Goal: Task Accomplishment & Management: Manage account settings

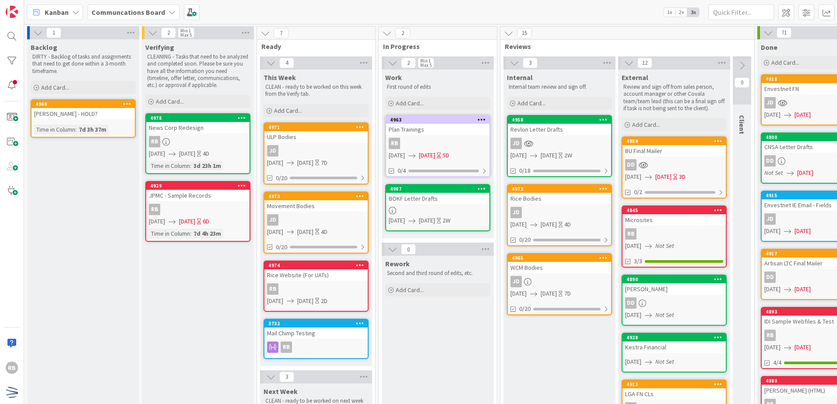
click at [290, 147] on div "JD" at bounding box center [315, 150] width 103 height 11
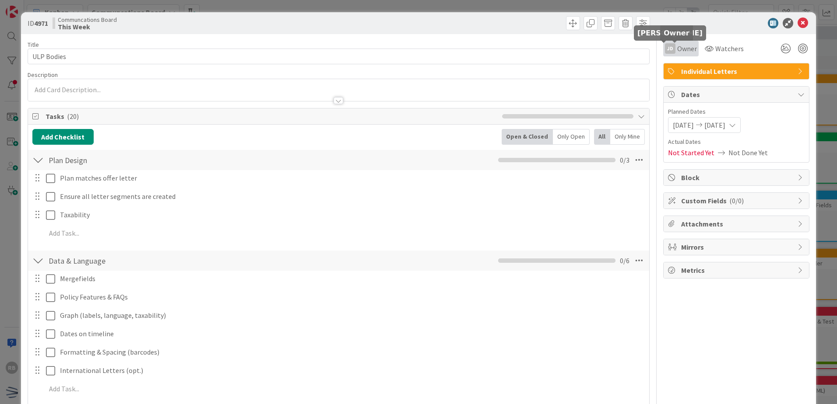
click at [677, 51] on span "Owner" at bounding box center [687, 48] width 20 height 11
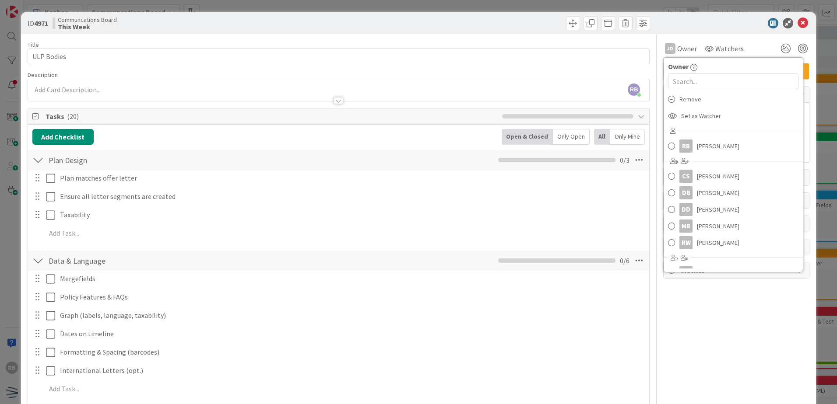
click at [694, 26] on div at bounding box center [731, 23] width 155 height 11
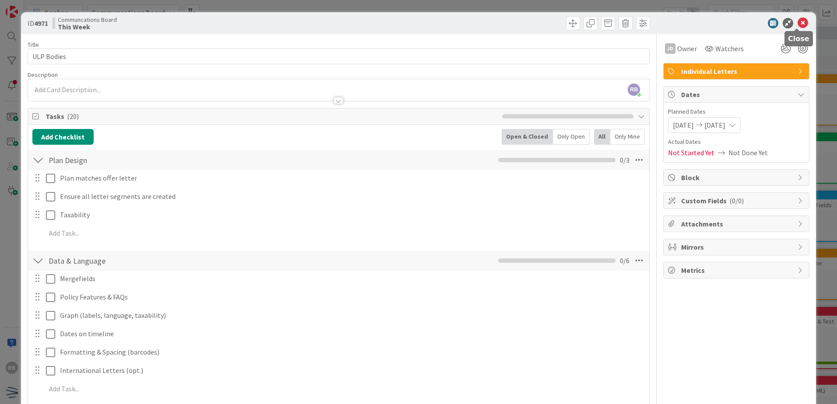
click at [797, 23] on icon at bounding box center [802, 23] width 11 height 11
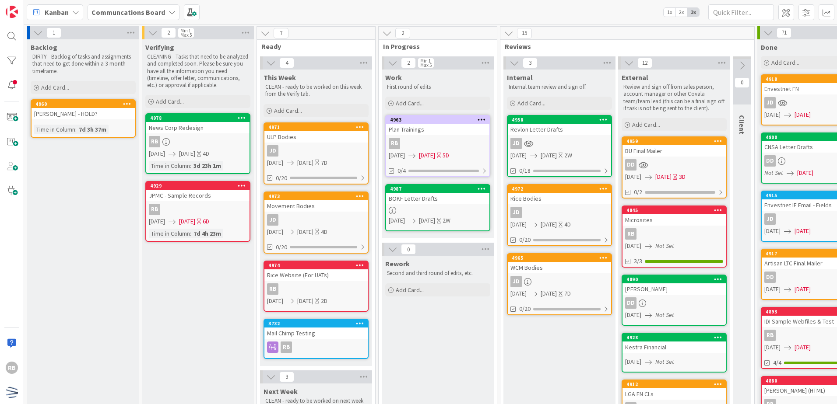
click at [454, 199] on div "BOKF Letter Drafts" at bounding box center [437, 198] width 103 height 11
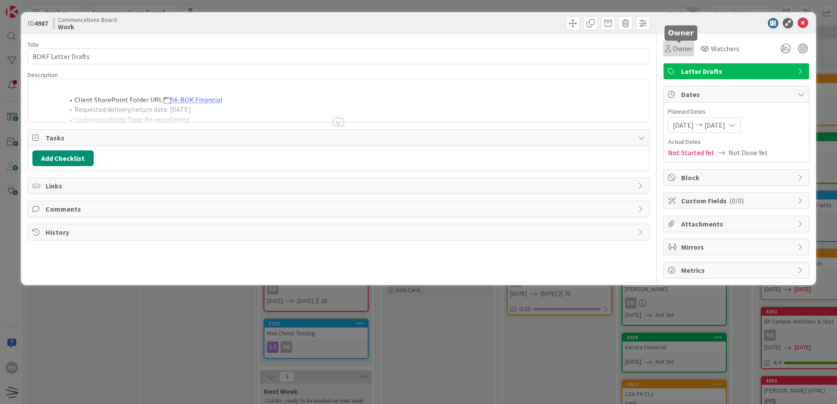
click at [674, 53] on span "Owner" at bounding box center [683, 48] width 20 height 11
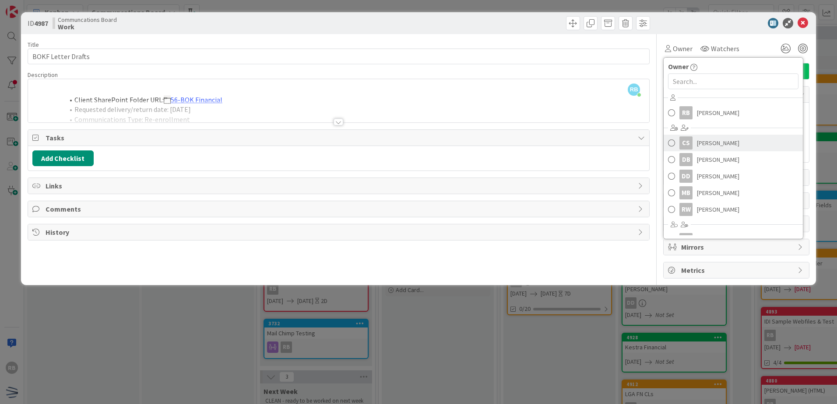
click at [714, 144] on span "[PERSON_NAME]" at bounding box center [718, 143] width 42 height 13
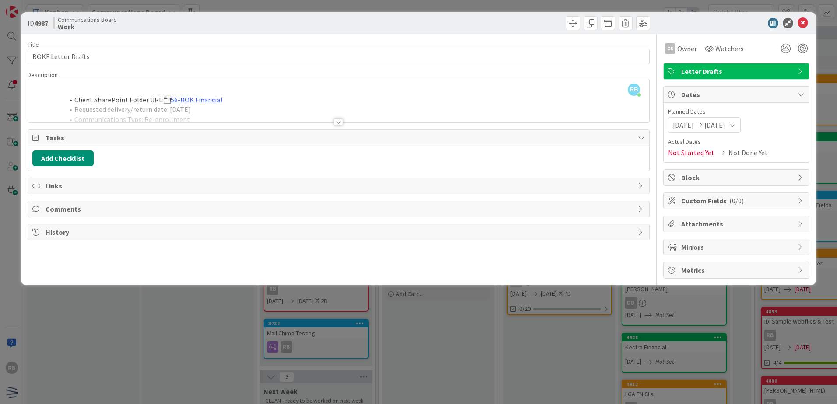
click at [339, 123] on div at bounding box center [338, 122] width 10 height 7
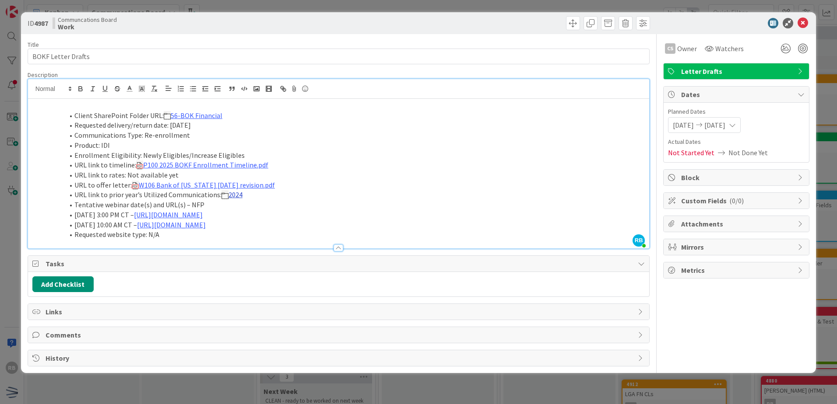
click at [238, 195] on link "2024" at bounding box center [235, 194] width 14 height 9
click at [232, 210] on link "[URL][DOMAIN_NAME]" at bounding box center [211, 211] width 60 height 11
click at [474, 200] on li "Tentative webinar date(s) and URL(s) – NFP" at bounding box center [344, 205] width 602 height 10
click at [730, 46] on span "Watchers" at bounding box center [729, 48] width 28 height 11
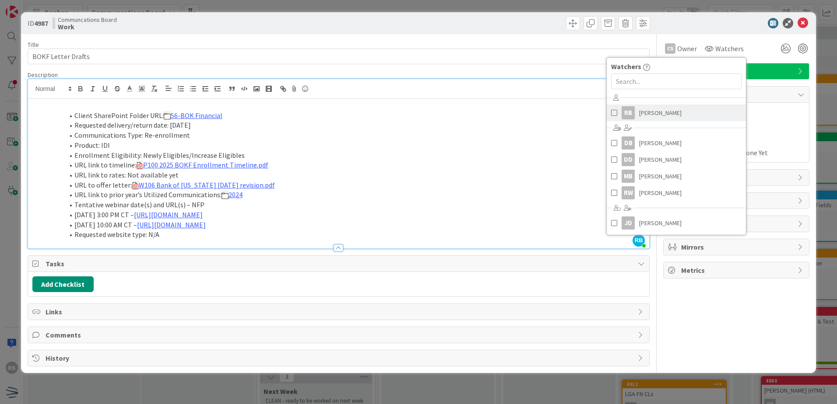
click at [632, 113] on div "RB" at bounding box center [627, 112] width 13 height 13
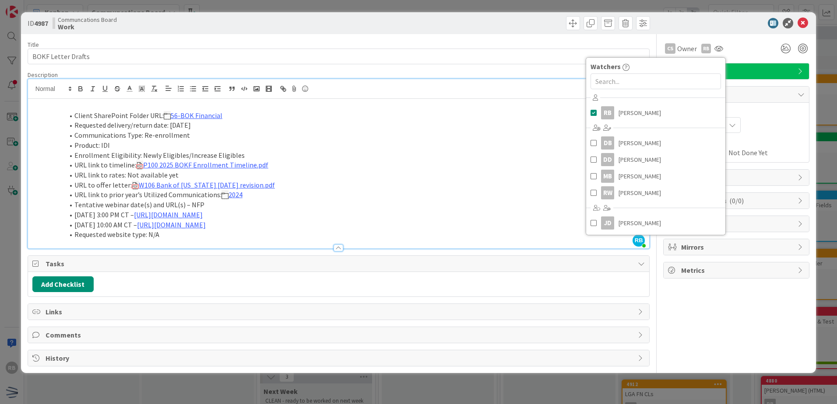
click at [715, 334] on div "CS Owner Owner Remove Set as Watcher RB [PERSON_NAME] CS [PERSON_NAME] DB [PERS…" at bounding box center [736, 200] width 146 height 333
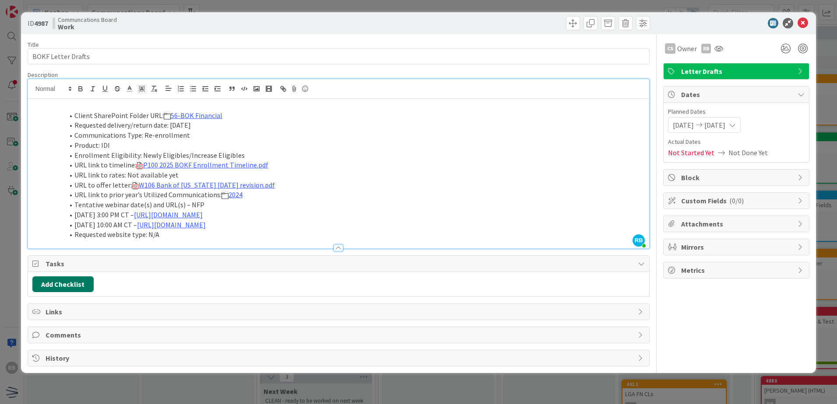
click at [60, 285] on button "Add Checklist" at bounding box center [62, 285] width 61 height 16
click at [68, 363] on link "Load template" at bounding box center [59, 363] width 45 height 9
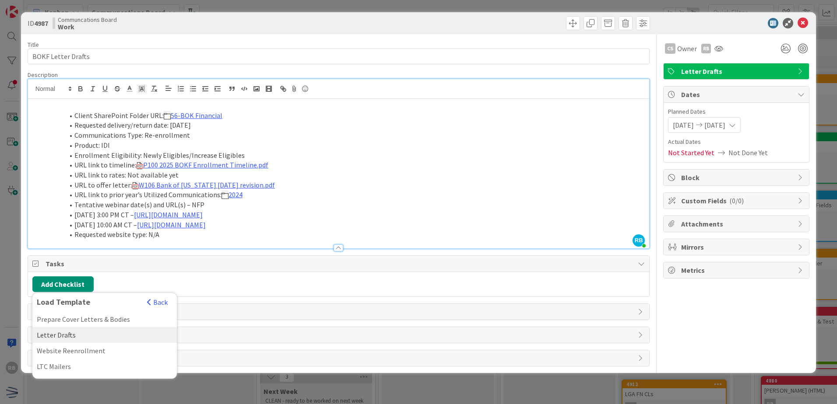
click at [84, 332] on div "Letter Drafts" at bounding box center [104, 335] width 144 height 16
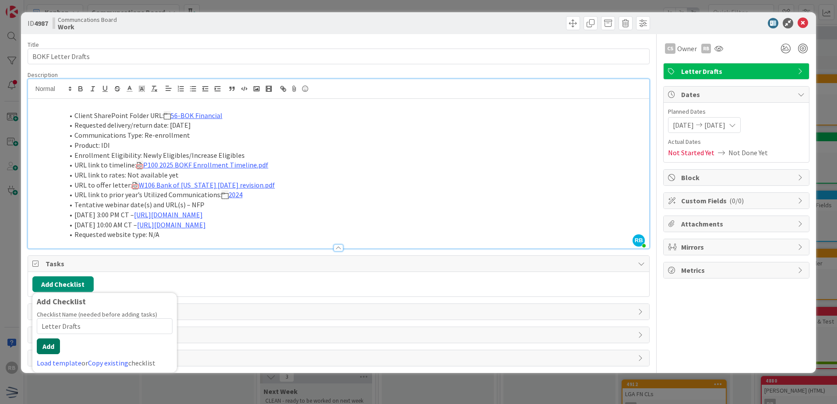
click at [56, 345] on button "Add" at bounding box center [48, 347] width 23 height 16
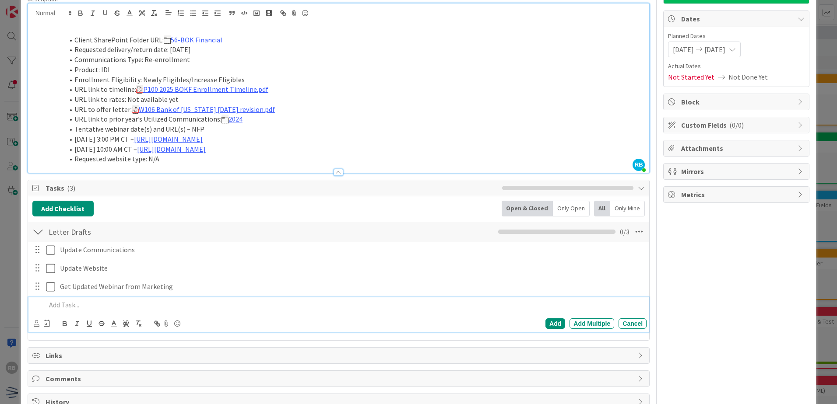
scroll to position [88, 0]
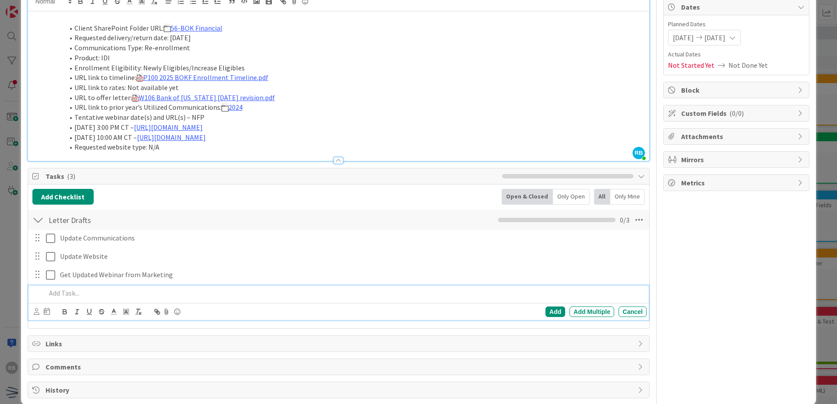
click at [727, 353] on div "CS Owner Owner Remove Set as Watcher RB [PERSON_NAME] CS [PERSON_NAME] DB [PERS…" at bounding box center [736, 173] width 146 height 452
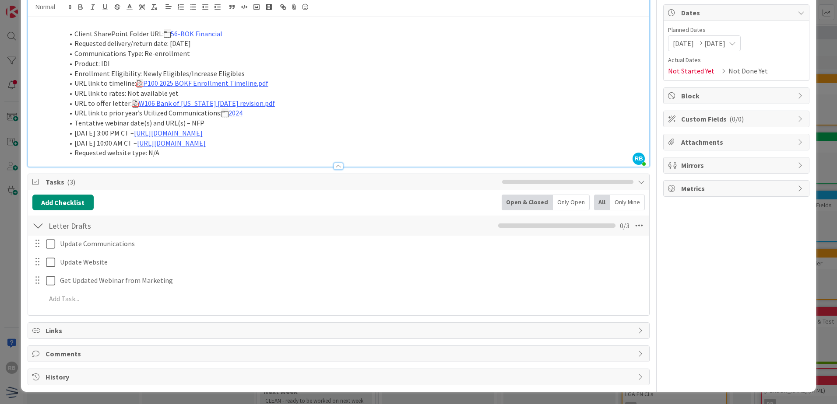
scroll to position [82, 0]
click at [67, 206] on button "Add Checklist" at bounding box center [62, 203] width 61 height 16
click at [102, 282] on link "Copy existing" at bounding box center [108, 281] width 40 height 9
click at [39, 244] on link "All" at bounding box center [45, 245] width 16 height 11
click at [39, 244] on link "None" at bounding box center [45, 245] width 16 height 11
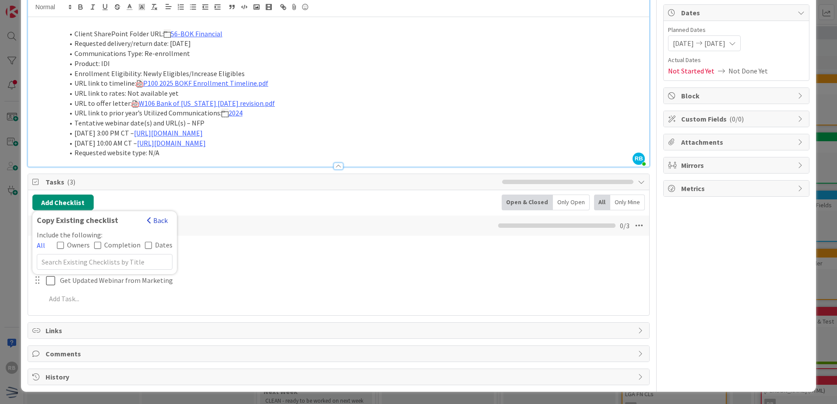
click at [162, 220] on button "Back" at bounding box center [157, 221] width 21 height 10
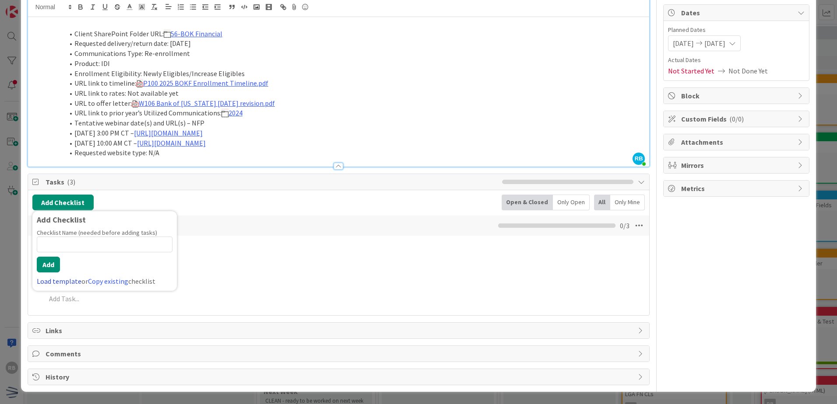
click at [67, 280] on link "Load template" at bounding box center [59, 281] width 45 height 9
click at [154, 221] on button "Back" at bounding box center [157, 221] width 21 height 10
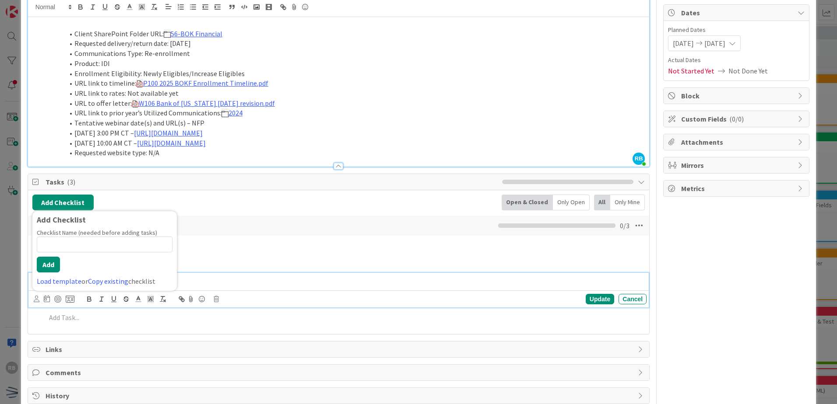
click at [354, 287] on div "Get Updated Webinar from Marketing" at bounding box center [351, 280] width 590 height 15
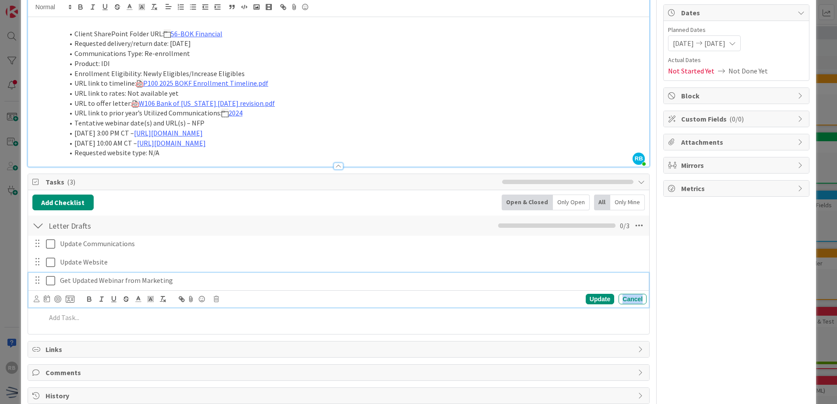
click at [626, 301] on div "Cancel" at bounding box center [632, 299] width 28 height 11
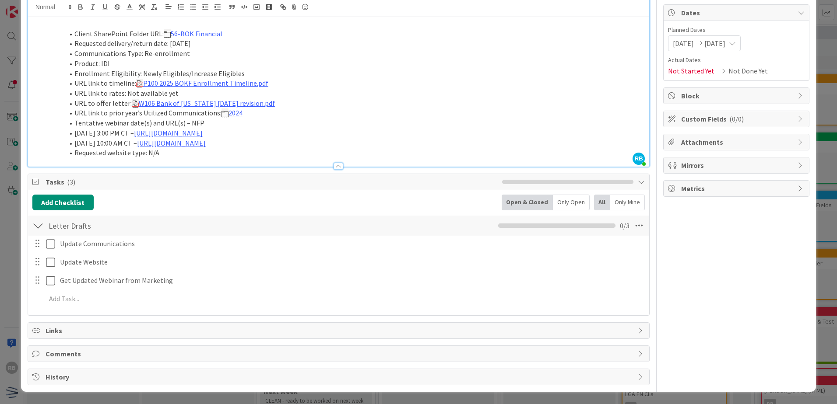
click at [696, 302] on div "CS Owner Owner Remove Set as Watcher RB [PERSON_NAME] CS [PERSON_NAME] DB [PERS…" at bounding box center [736, 168] width 146 height 433
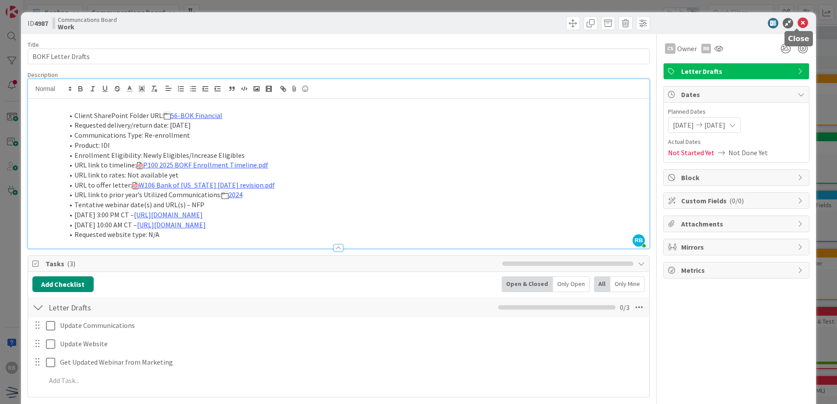
click at [799, 25] on icon at bounding box center [802, 23] width 11 height 11
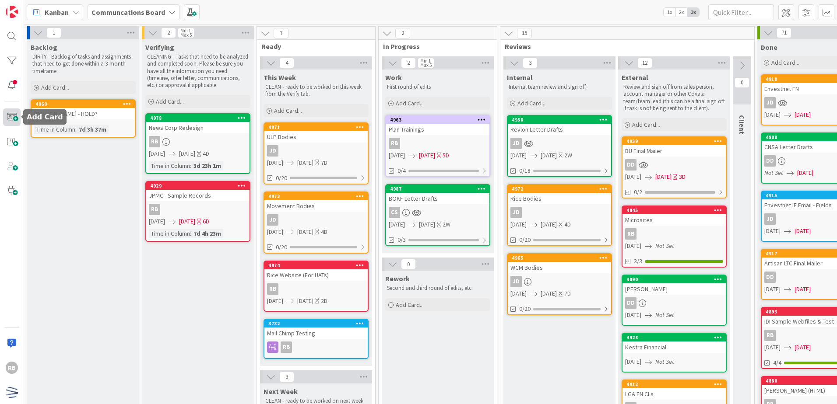
click at [17, 120] on span at bounding box center [12, 118] width 18 height 18
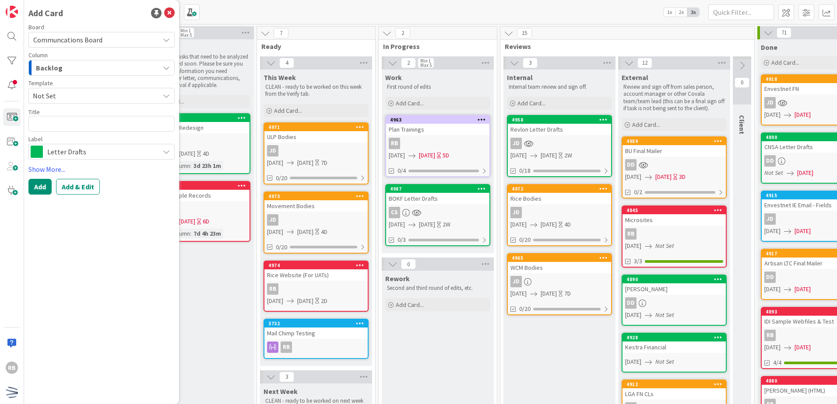
click at [58, 96] on span "Not Set" at bounding box center [93, 95] width 120 height 11
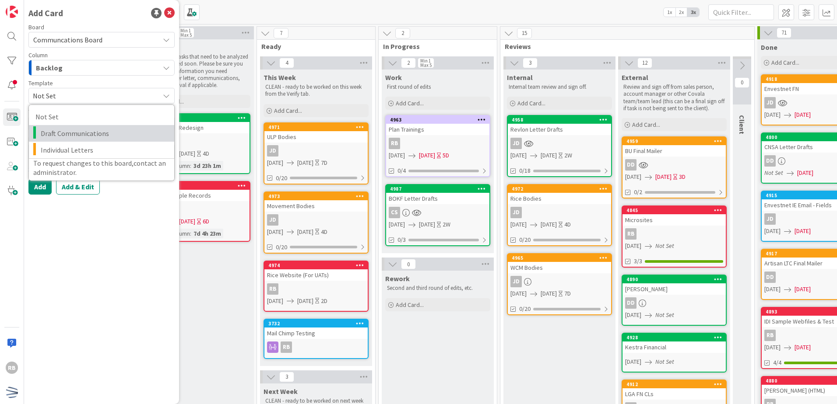
click at [73, 134] on span "Draft Communications" at bounding box center [104, 133] width 127 height 11
type textarea "x"
type textarea "Draft Communications"
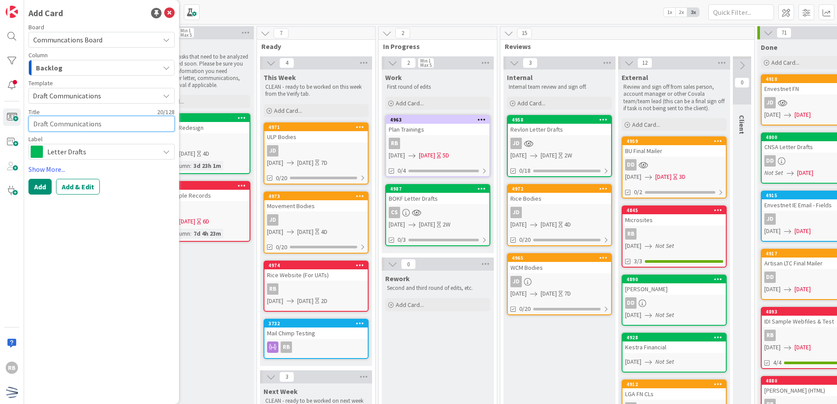
click at [69, 127] on textarea "Draft Communications" at bounding box center [101, 124] width 146 height 16
drag, startPoint x: 107, startPoint y: 123, endPoint x: 13, endPoint y: 119, distance: 93.7
click at [13, 119] on div "RB Add Card Board Communcations Board Column Backlog Template Draft Communicati…" at bounding box center [12, 202] width 24 height 404
type textarea "x"
type textarea "B"
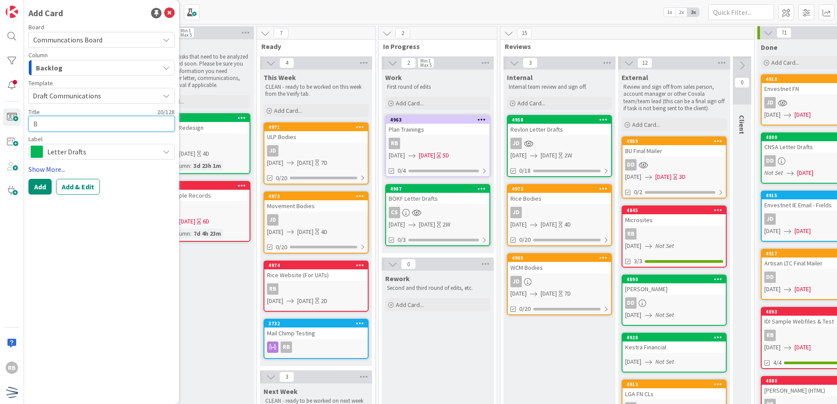
type textarea "x"
type textarea "BO"
type textarea "x"
type textarea "BOK"
type textarea "x"
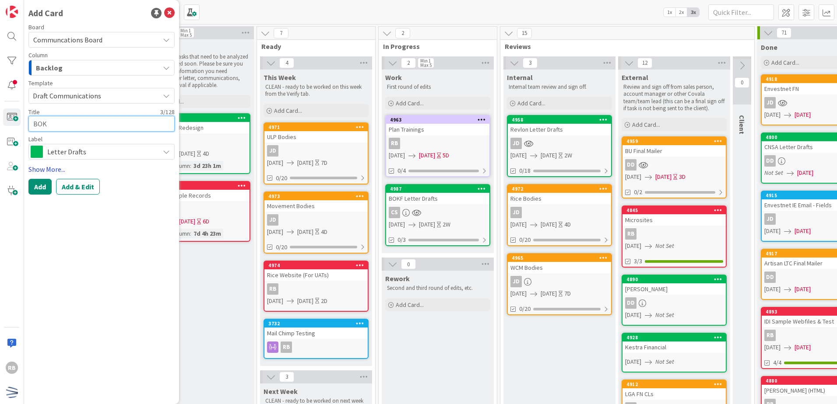
type textarea "BOKF"
type textarea "x"
type textarea "BOKF"
type textarea "x"
type textarea "BOKF L"
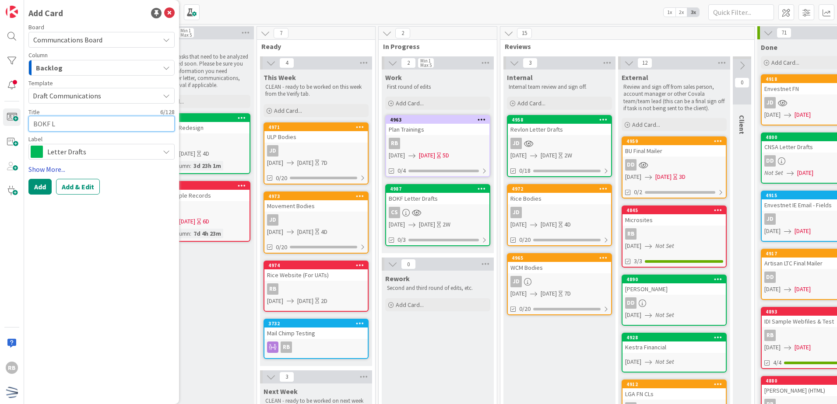
type textarea "x"
type textarea "BOKF Le"
type textarea "x"
type textarea "BOKF Let"
type textarea "x"
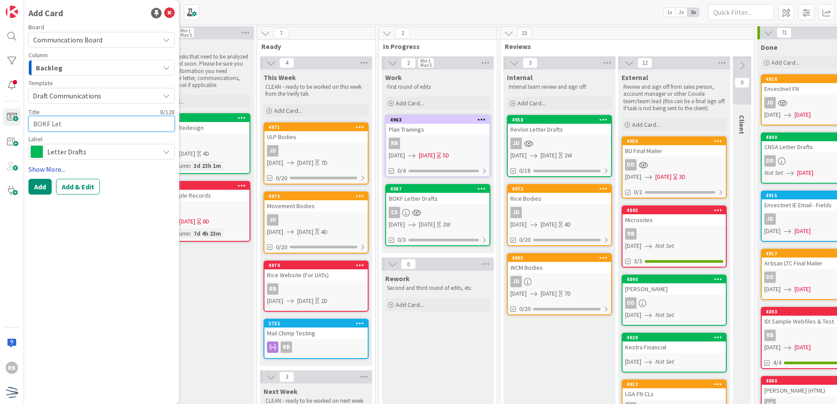
type textarea "BOKF Lett"
type textarea "x"
type textarea "BOKF Lette"
type textarea "x"
type textarea "BOKF Letter"
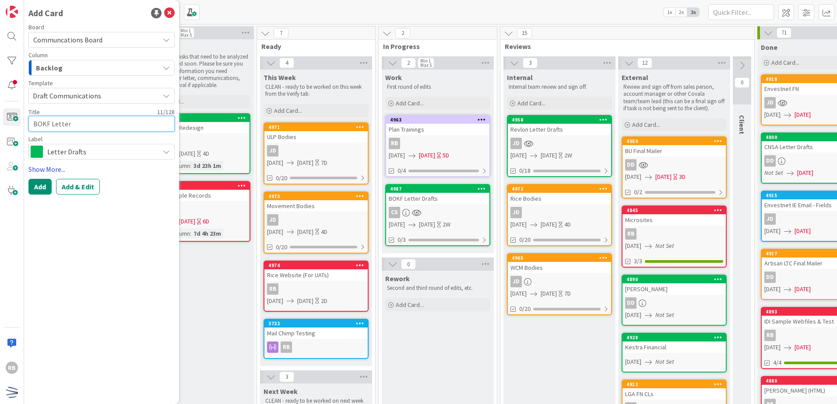
type textarea "x"
type textarea "BOKF Letter"
type textarea "x"
type textarea "BOKF Letter D"
type textarea "x"
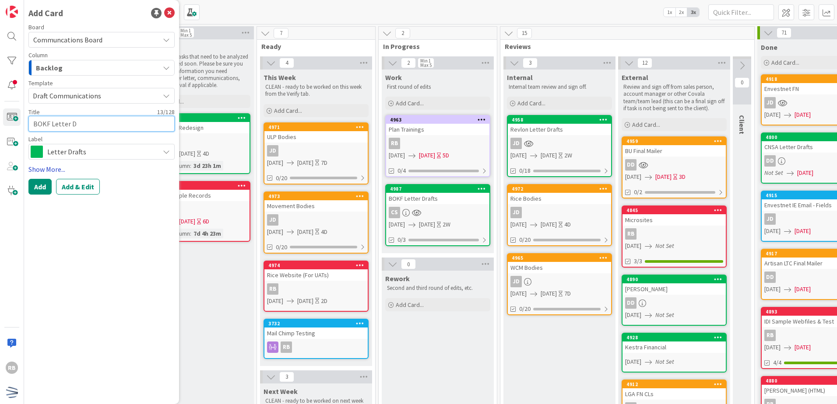
type textarea "BOKF Letter Dr"
type textarea "x"
type textarea "BOKF Letter Dra"
type textarea "x"
type textarea "BOKF Letter Draf"
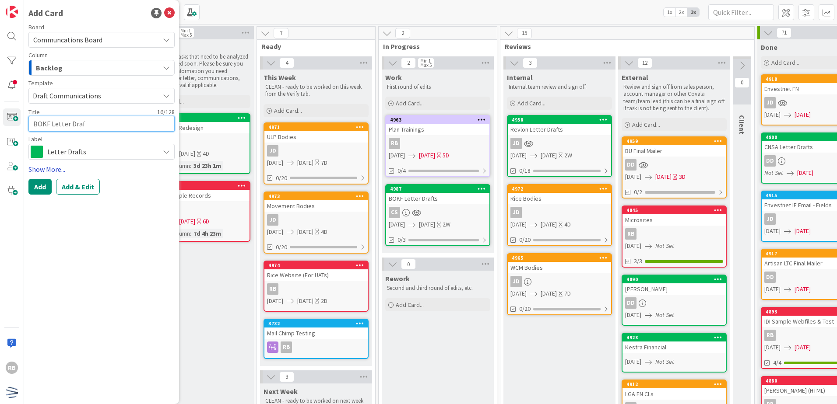
type textarea "x"
type textarea "BOKF Letter Draft"
type textarea "x"
type textarea "BOKF Letter Drafts"
click at [53, 168] on link "Show More..." at bounding box center [101, 169] width 146 height 11
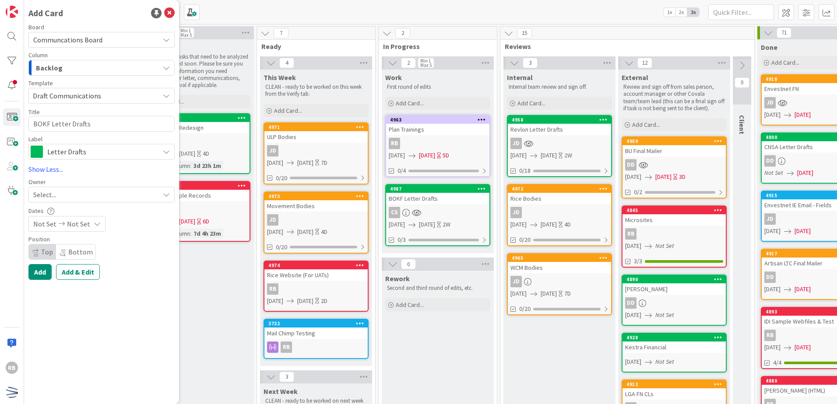
click at [74, 193] on div "Select..." at bounding box center [96, 194] width 126 height 11
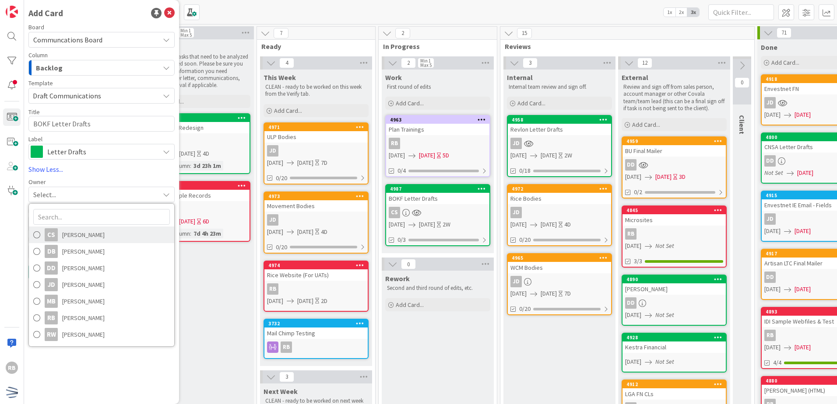
click at [74, 233] on span "[PERSON_NAME]" at bounding box center [83, 234] width 42 height 13
type textarea "x"
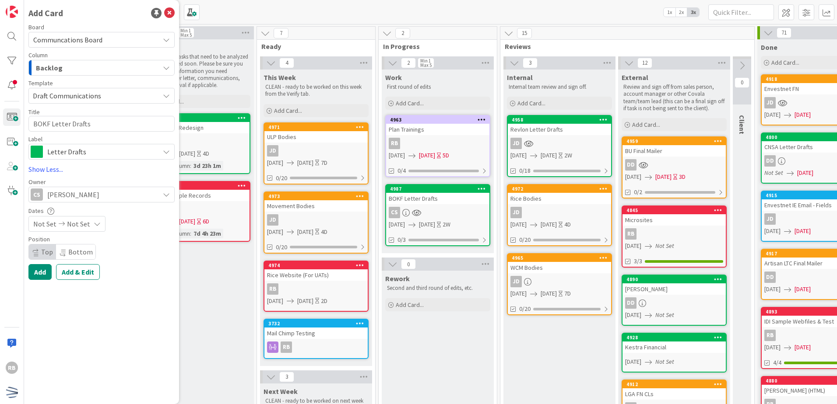
click at [47, 224] on span "Not Set" at bounding box center [44, 224] width 23 height 11
click at [80, 333] on td "19" at bounding box center [81, 333] width 17 height 17
type input "[DATE]"
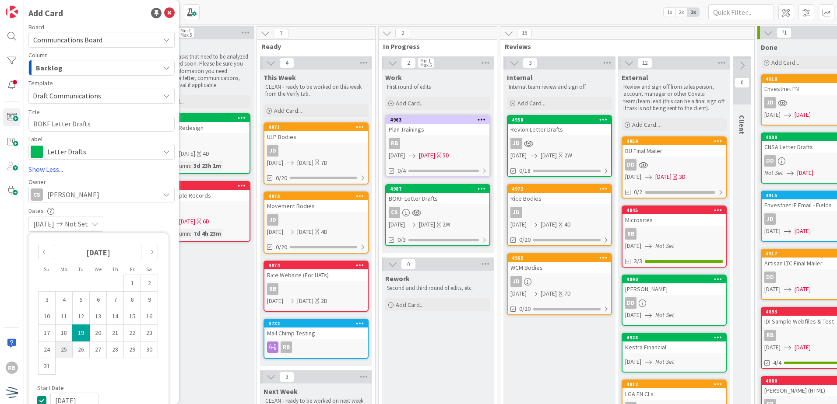
type textarea "x"
click at [130, 352] on td "29" at bounding box center [132, 350] width 17 height 17
type input "[DATE]"
click at [154, 221] on div "[DATE] [DATE]" at bounding box center [101, 224] width 146 height 16
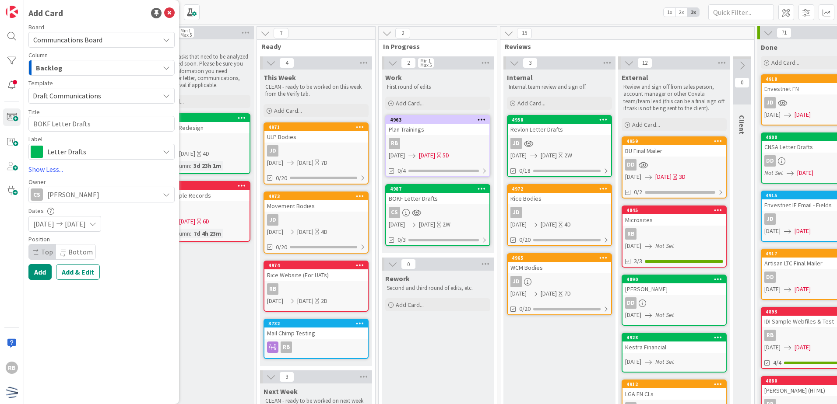
click at [110, 70] on div "Backlog" at bounding box center [97, 68] width 126 height 14
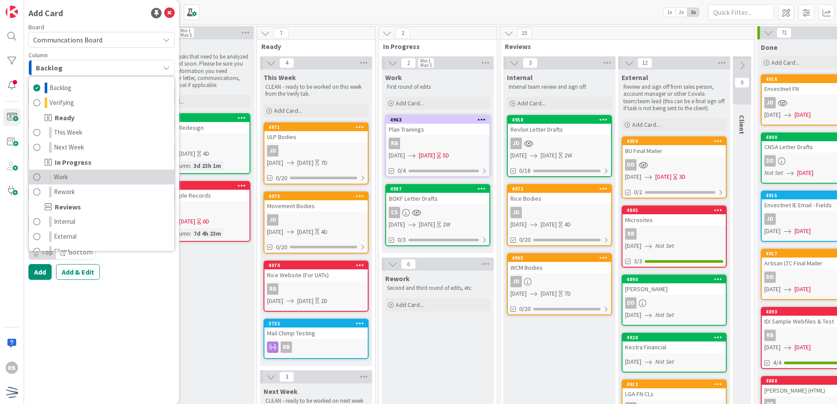
click at [77, 178] on link "Work" at bounding box center [101, 177] width 145 height 15
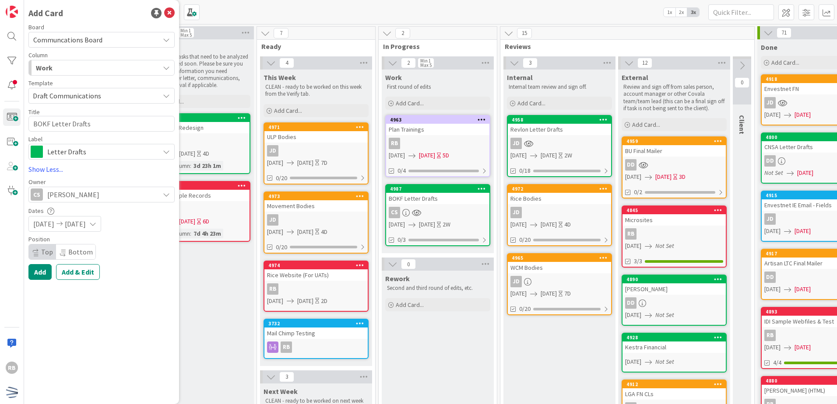
click at [118, 70] on div "Work" at bounding box center [97, 68] width 126 height 14
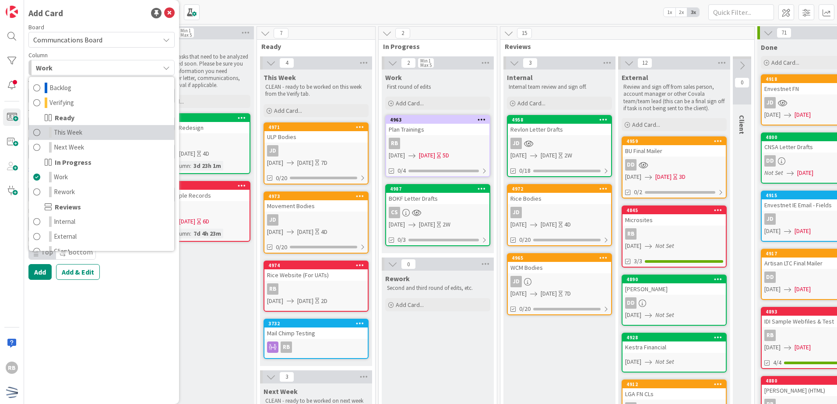
click at [80, 132] on span "This Week" at bounding box center [68, 132] width 28 height 11
type textarea "x"
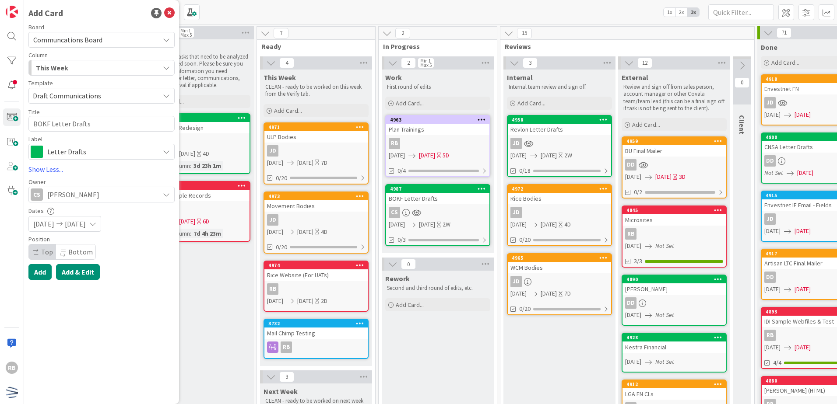
click at [75, 274] on button "Add & Edit" at bounding box center [78, 272] width 44 height 16
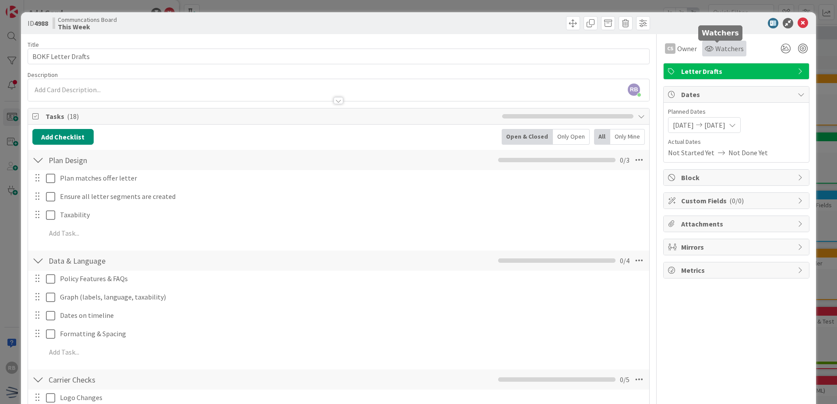
click at [722, 51] on span "Watchers" at bounding box center [729, 48] width 28 height 11
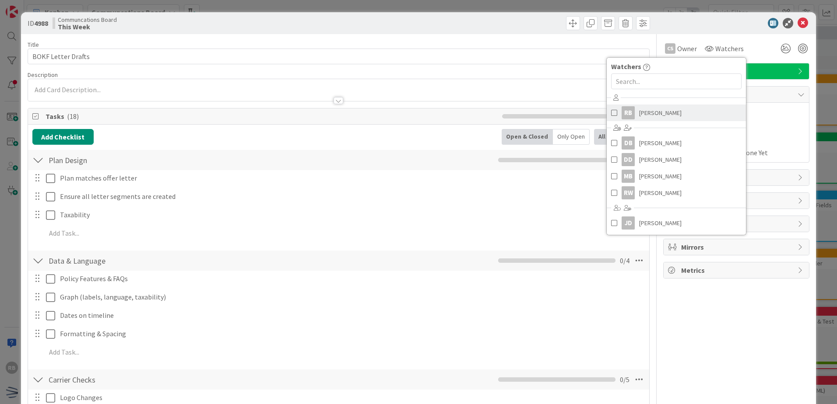
click at [621, 112] on div "RB" at bounding box center [627, 112] width 13 height 13
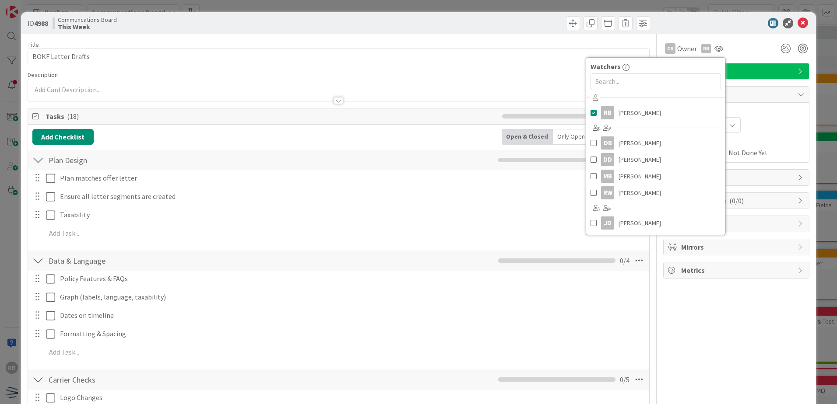
click at [750, 51] on div "CS Owner RB Watchers RB [PERSON_NAME] DB [PERSON_NAME] [PERSON_NAME] MB [PERSON…" at bounding box center [736, 49] width 146 height 16
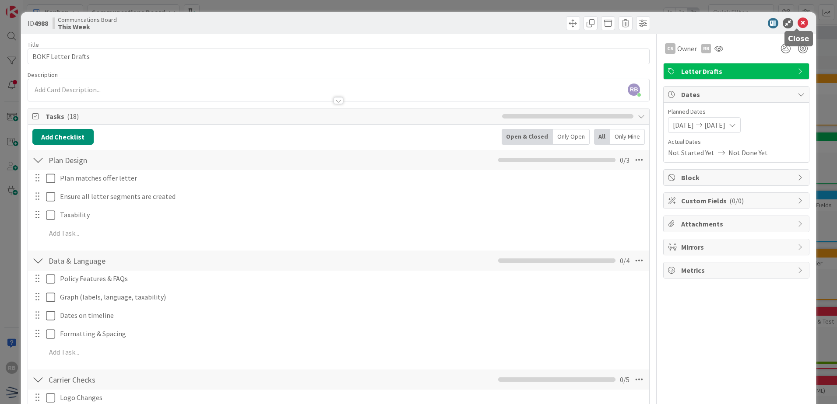
click at [798, 24] on icon at bounding box center [802, 23] width 11 height 11
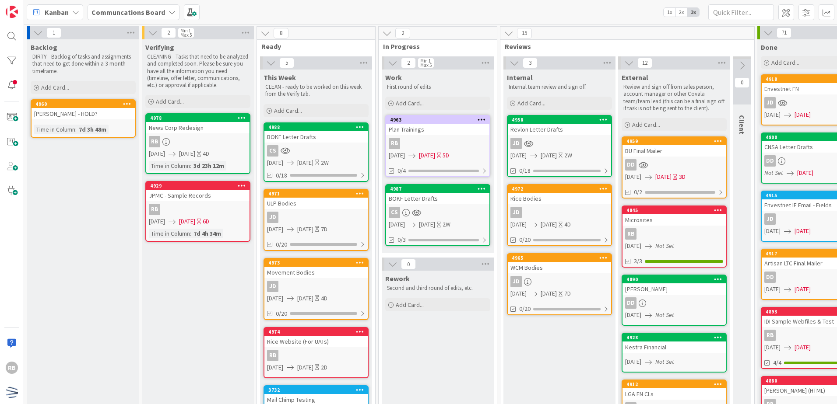
click at [457, 213] on div "CS" at bounding box center [437, 212] width 103 height 11
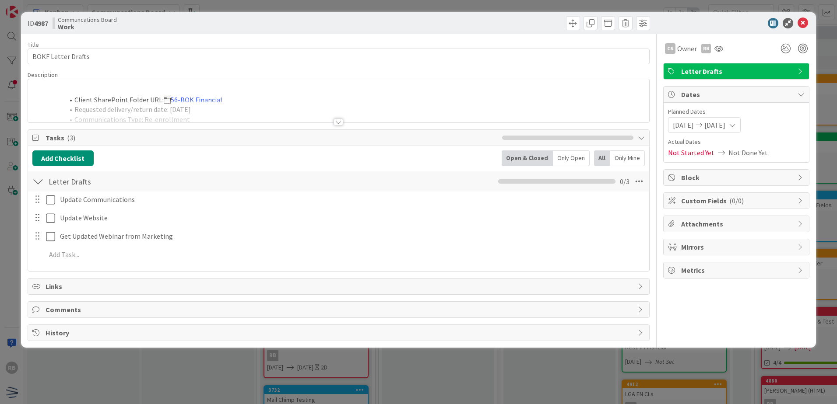
click at [396, 107] on div at bounding box center [338, 111] width 621 height 22
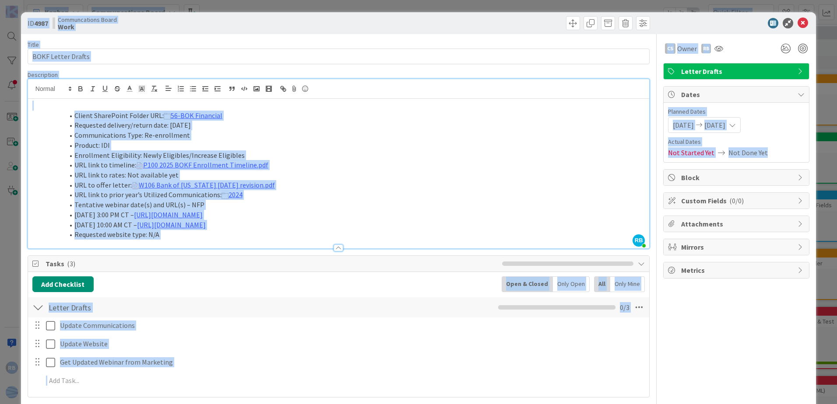
click at [302, 155] on li "Enrollment Eligibility: Newly Eligibles/Increase Eligibles" at bounding box center [344, 156] width 602 height 10
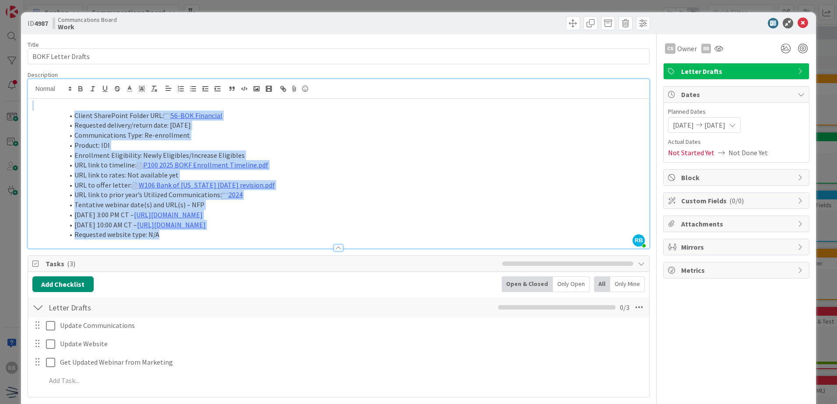
drag, startPoint x: 319, startPoint y: 236, endPoint x: -2, endPoint y: 98, distance: 349.4
click at [0, 98] on html "RB Kanban Communcations Board 1x 2x 3x 1 Backlog DIRTY - Backlog of tasks and a…" at bounding box center [418, 202] width 837 height 404
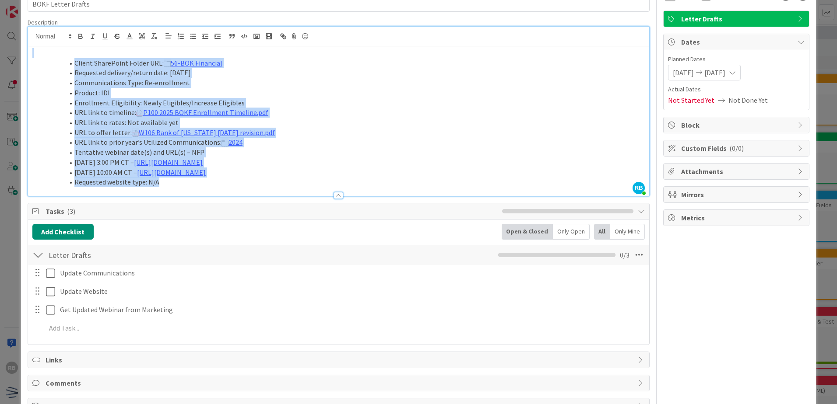
scroll to position [82, 0]
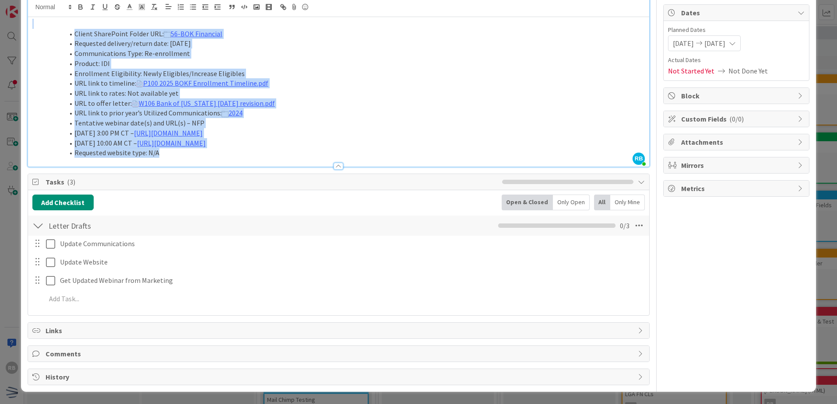
copy div "Client SharePoint Folder URL: 56-BOK Financial Requested delivery/return date: …"
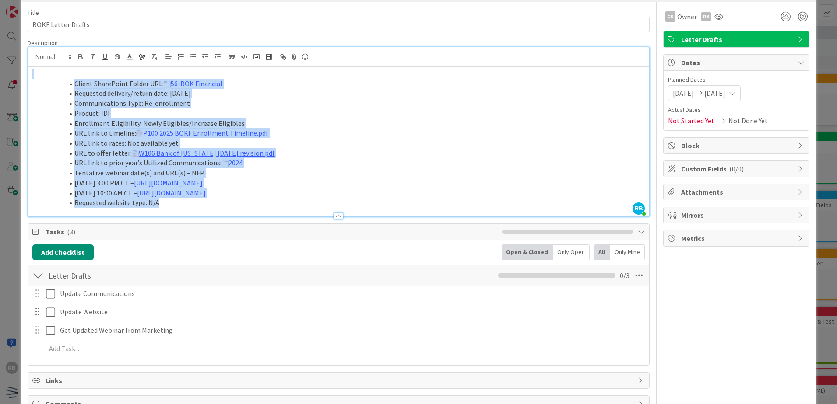
scroll to position [0, 0]
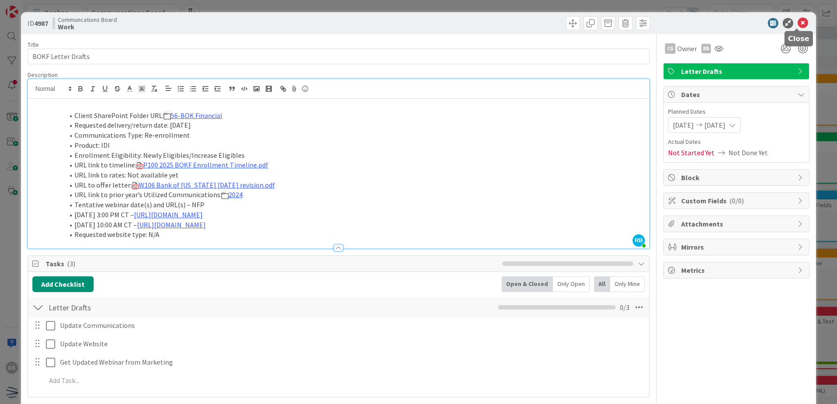
click at [799, 22] on icon at bounding box center [802, 23] width 11 height 11
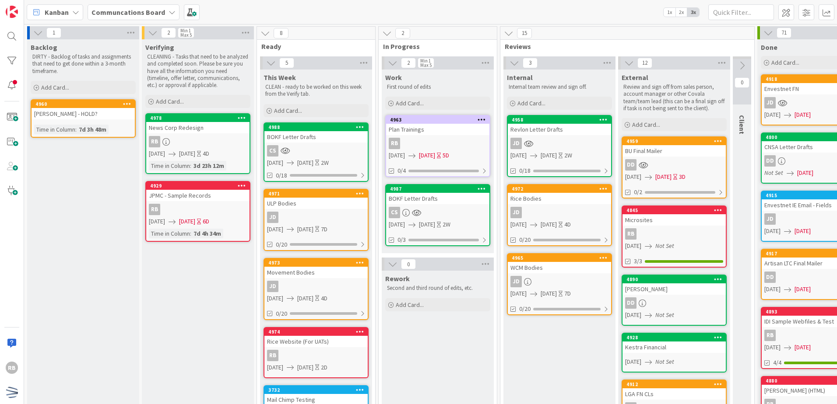
click at [355, 154] on div "CS" at bounding box center [315, 150] width 103 height 11
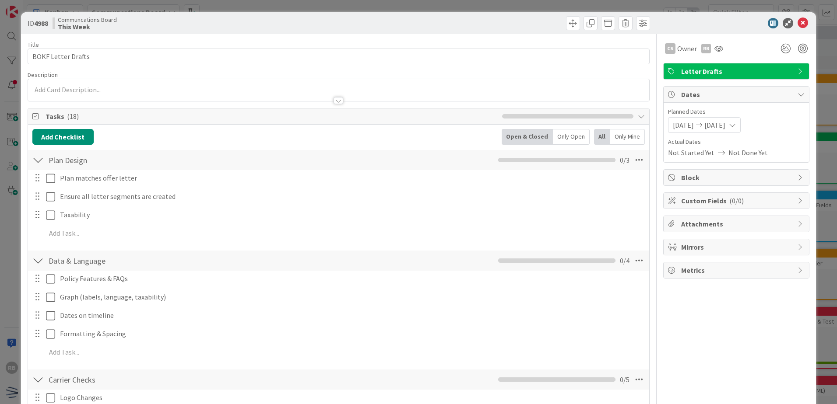
click at [139, 91] on p at bounding box center [338, 90] width 612 height 10
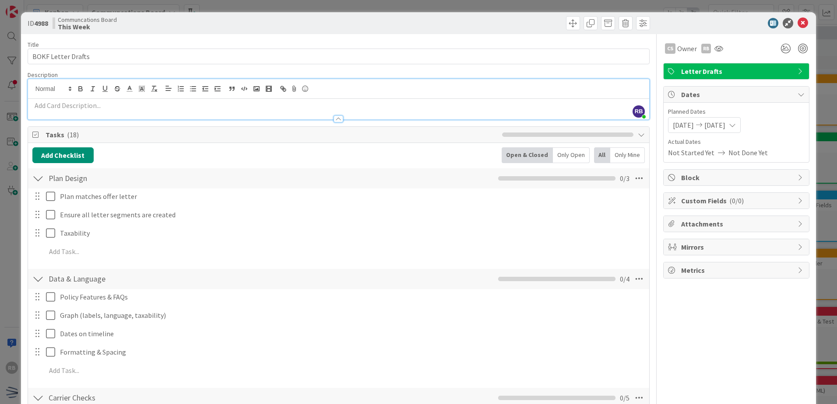
click at [218, 107] on p at bounding box center [338, 106] width 612 height 10
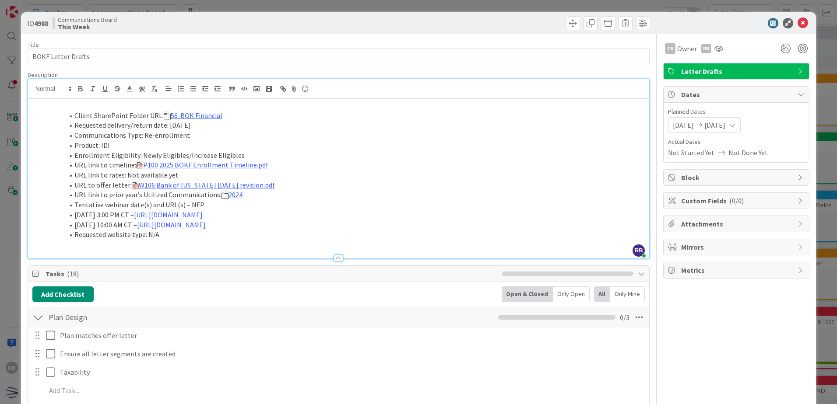
click at [797, 25] on icon at bounding box center [802, 23] width 11 height 11
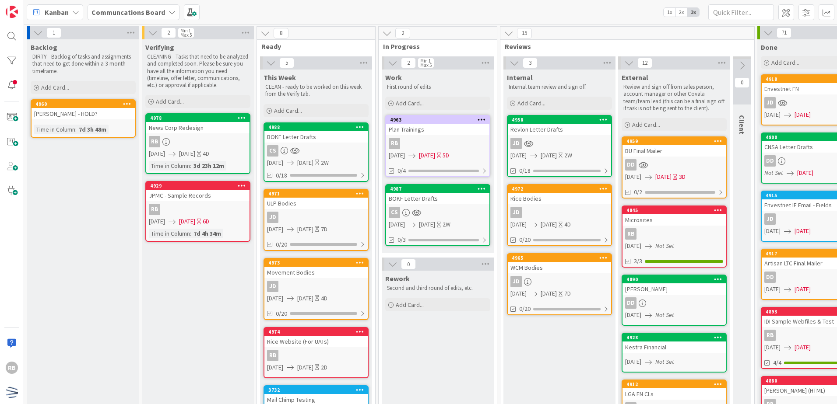
click at [480, 189] on icon at bounding box center [481, 189] width 8 height 6
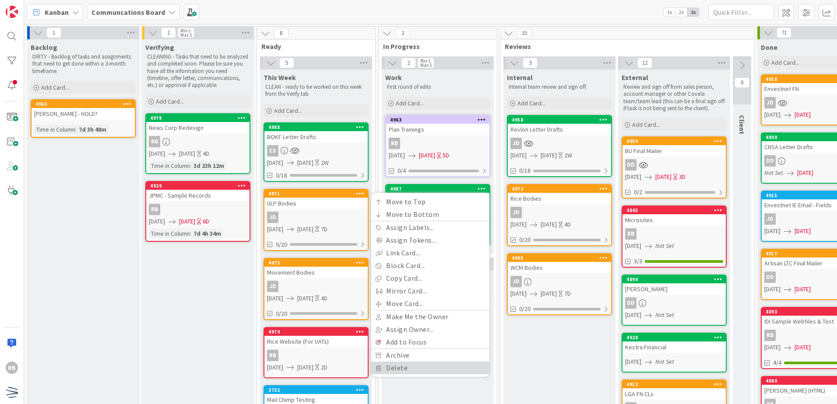
click at [426, 371] on link "Delete" at bounding box center [430, 368] width 118 height 13
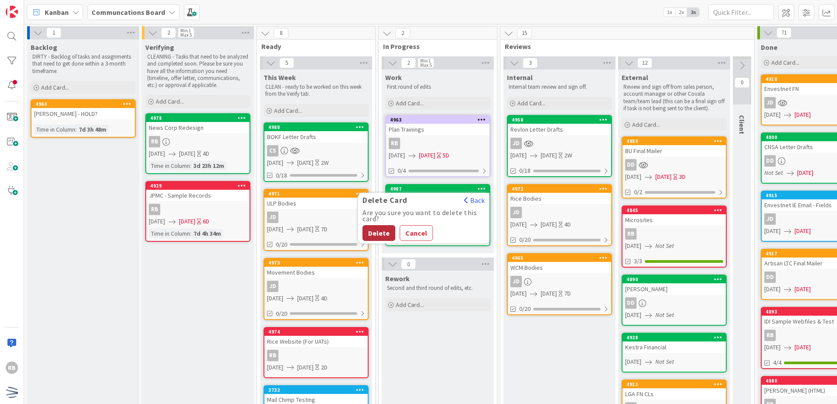
click at [381, 231] on button "Delete" at bounding box center [378, 233] width 33 height 16
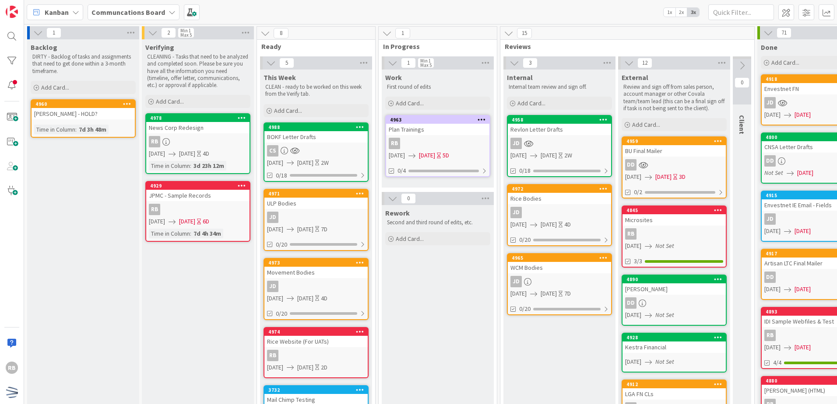
click at [328, 137] on div "BOKF Letter Drafts" at bounding box center [315, 136] width 103 height 11
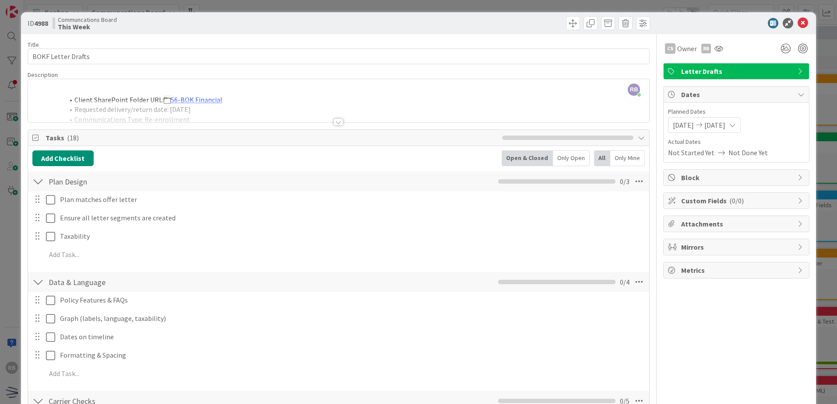
click at [336, 122] on div at bounding box center [338, 122] width 10 height 7
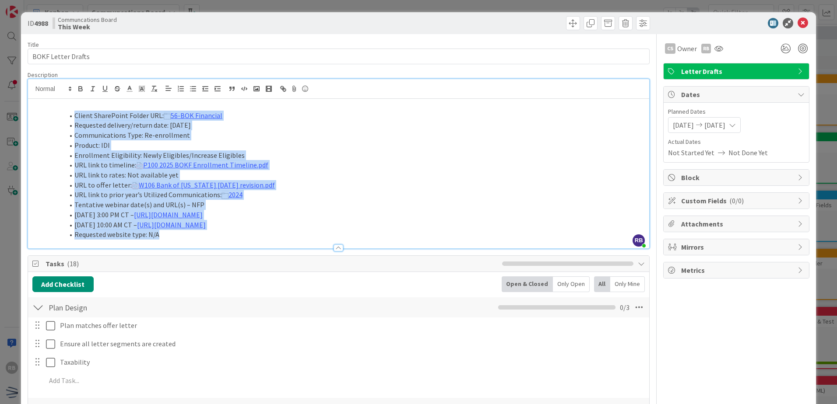
drag, startPoint x: 168, startPoint y: 235, endPoint x: 61, endPoint y: 111, distance: 163.8
click at [61, 111] on ol "Client SharePoint Folder URL: 56-BOK Financial Requested delivery/return date: …" at bounding box center [338, 175] width 612 height 129
click at [442, 237] on li "Requested website type: N/A" at bounding box center [344, 235] width 602 height 10
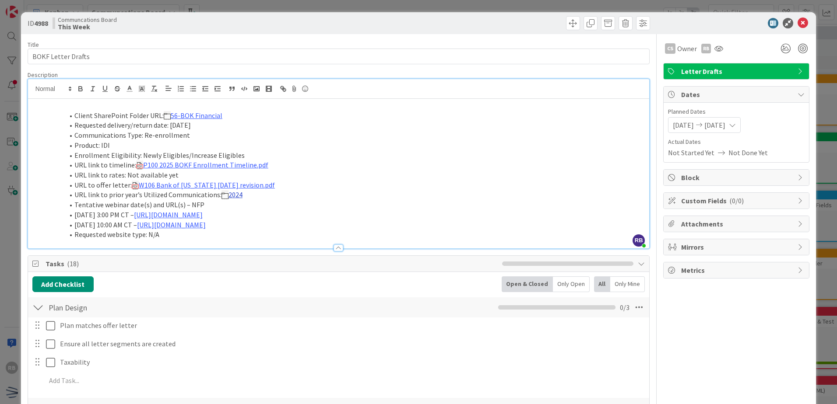
click at [236, 196] on link "2024" at bounding box center [235, 194] width 14 height 9
click at [226, 210] on link "[URL][DOMAIN_NAME]" at bounding box center [211, 211] width 60 height 11
